Goal: Navigation & Orientation: Find specific page/section

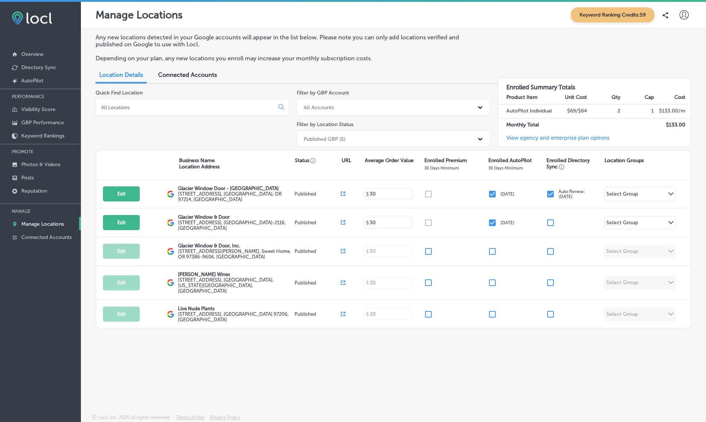
click at [603, 12] on span "Keyword Ranking Credits: 59" at bounding box center [613, 14] width 84 height 15
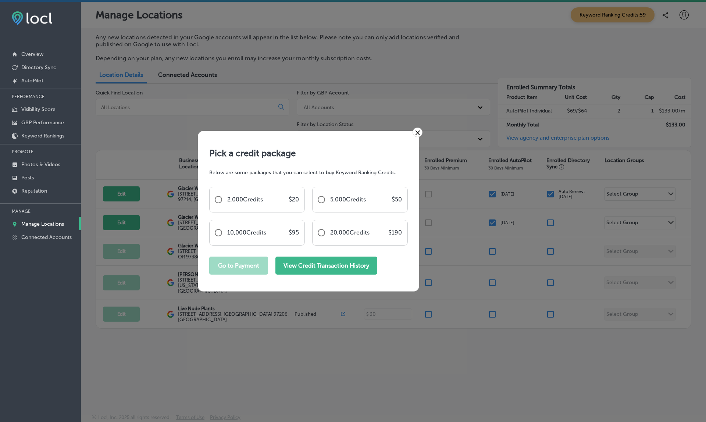
click at [316, 267] on button "View Credit Transaction History" at bounding box center [327, 266] width 102 height 18
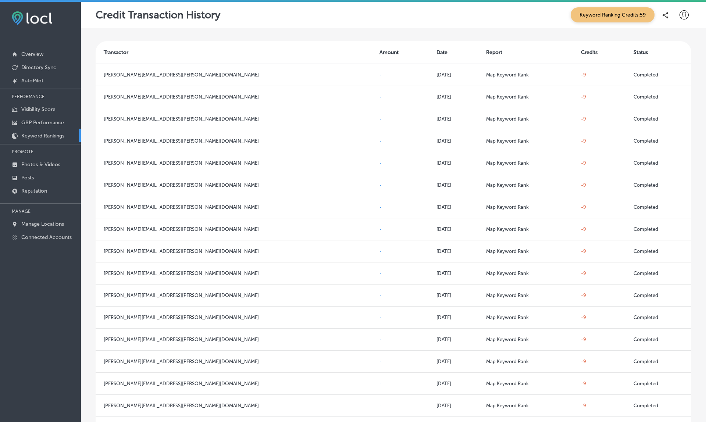
click at [36, 134] on p "Keyword Rankings" at bounding box center [42, 136] width 43 height 6
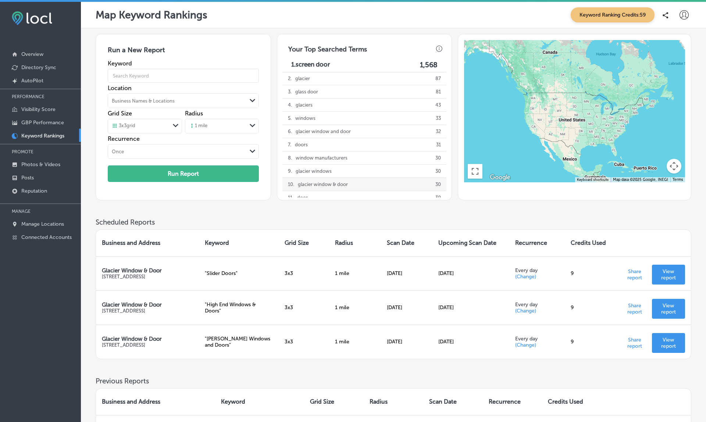
scroll to position [-5, 0]
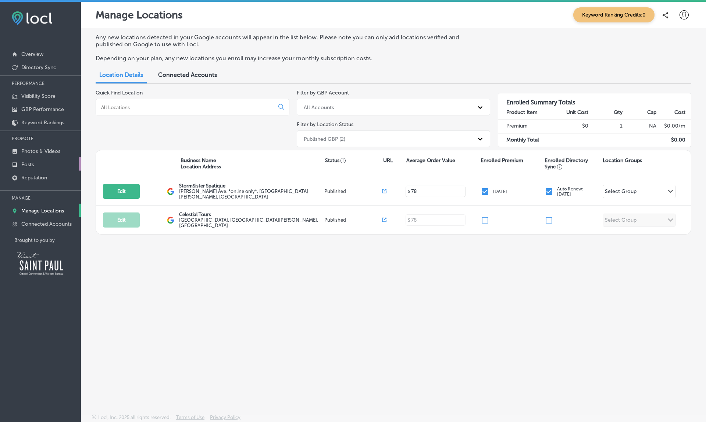
click at [32, 167] on p "Posts" at bounding box center [27, 164] width 13 height 6
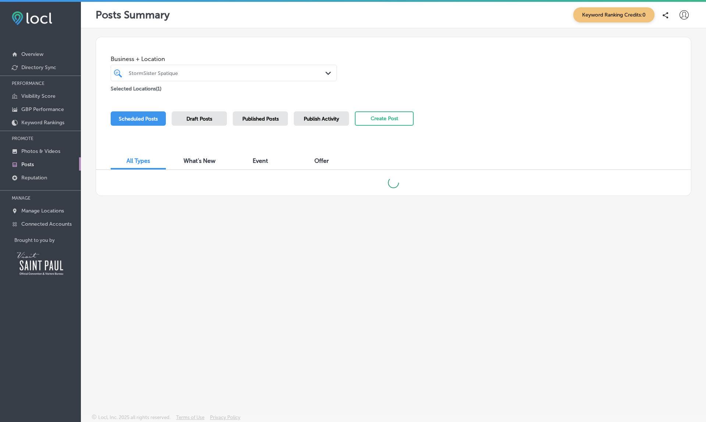
click at [316, 121] on div "Publish Activity" at bounding box center [321, 118] width 55 height 14
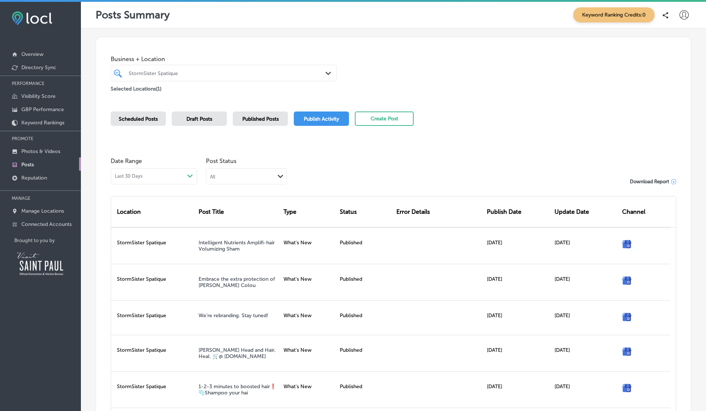
scroll to position [217, 0]
